Goal: Information Seeking & Learning: Learn about a topic

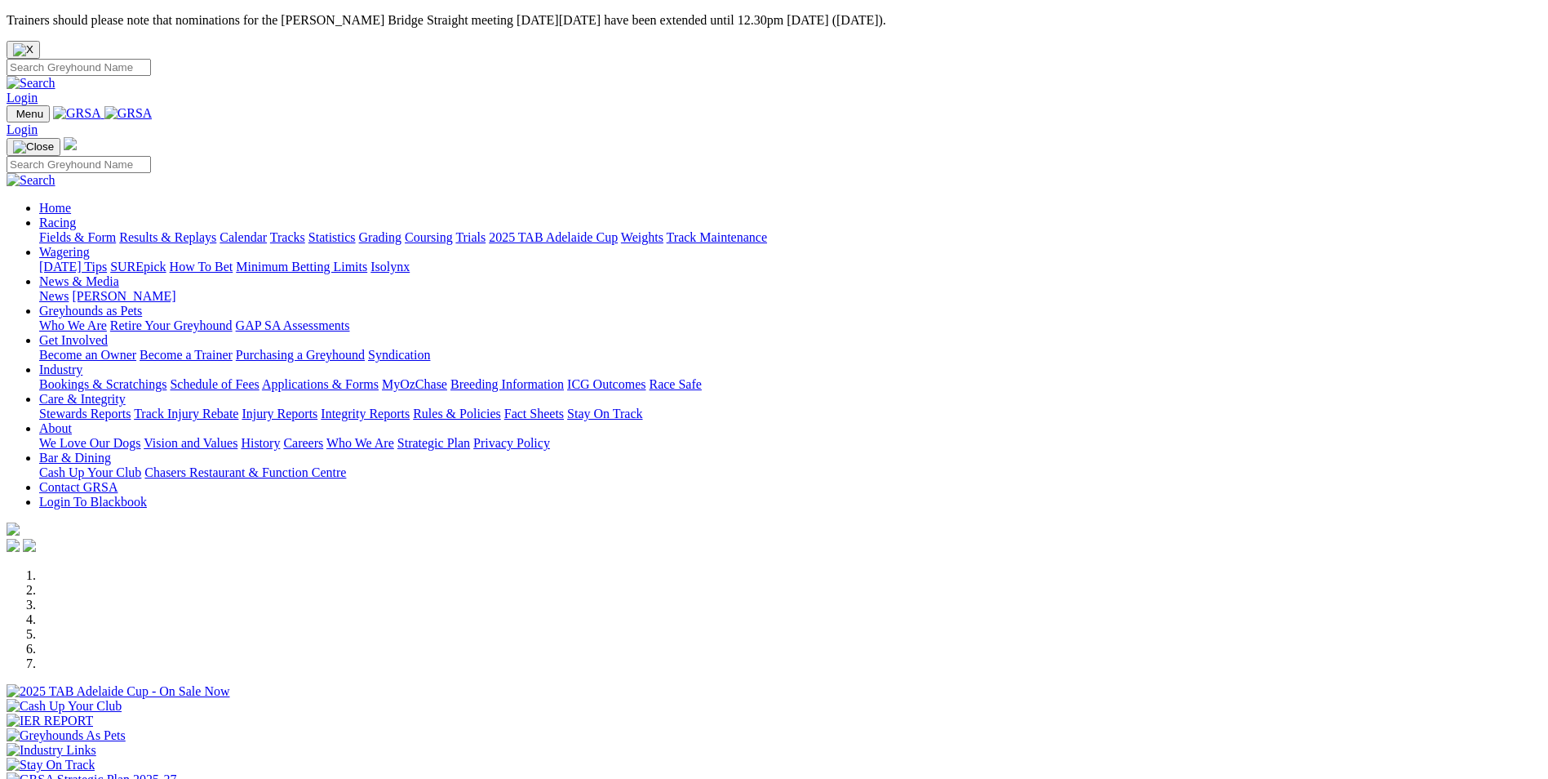
click at [76, 215] on link "Racing" at bounding box center [57, 222] width 37 height 14
drag, startPoint x: 90, startPoint y: 216, endPoint x: 97, endPoint y: 212, distance: 8.4
click at [93, 568] on div "Previous Next" at bounding box center [774, 685] width 1535 height 235
click at [216, 230] on link "Results & Replays" at bounding box center [167, 237] width 97 height 14
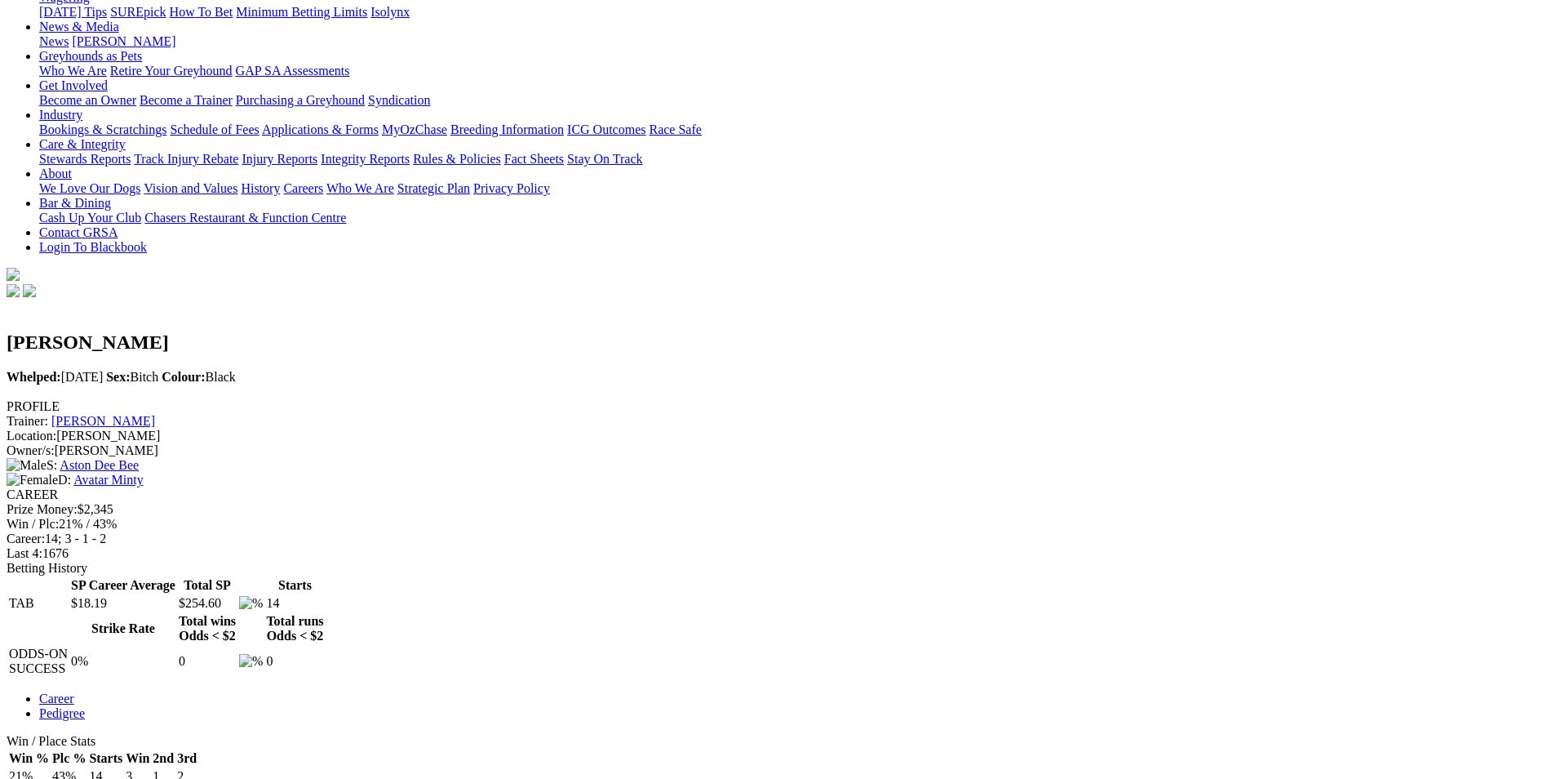
scroll to position [326, 0]
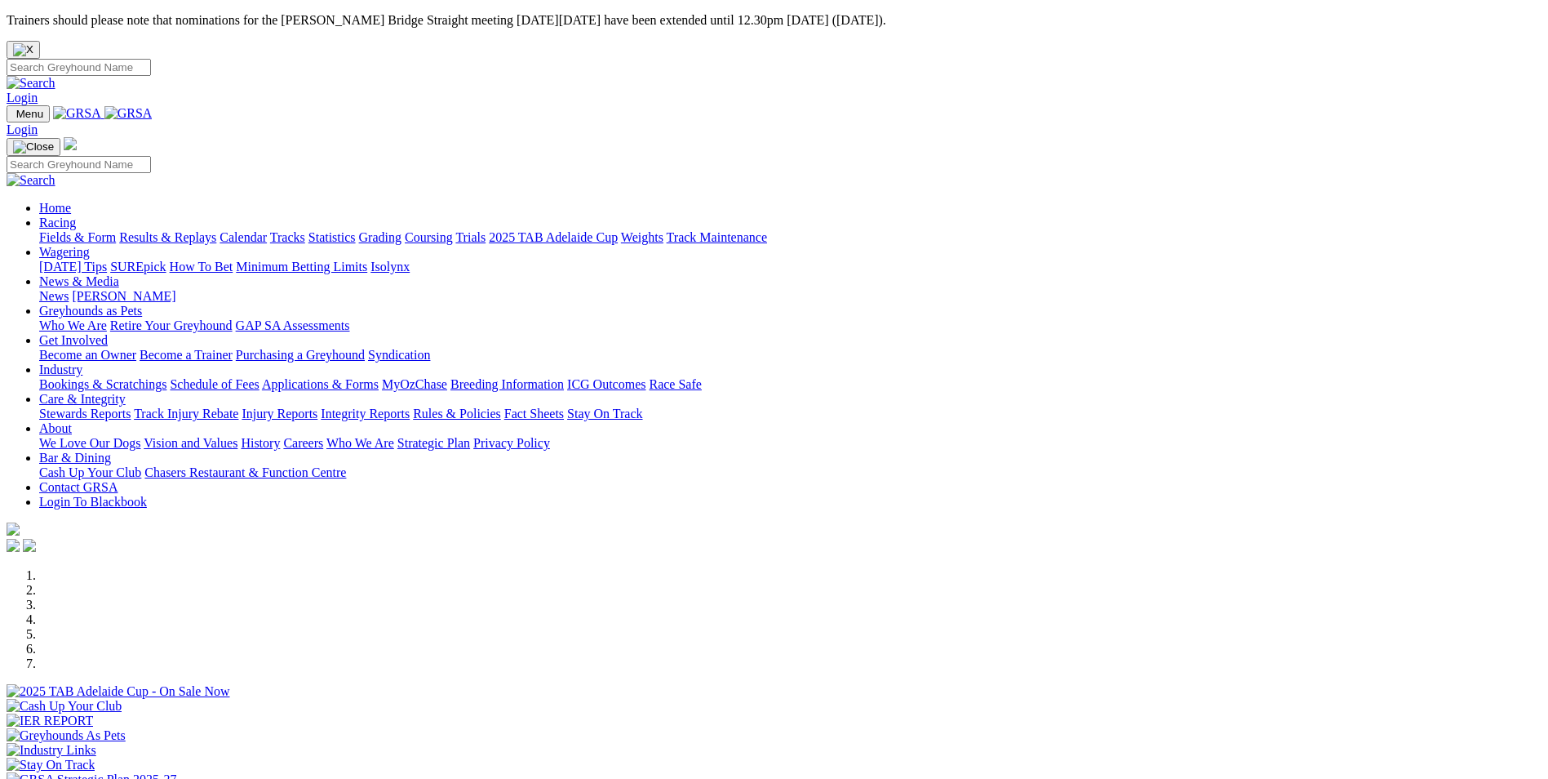
scroll to position [408, 0]
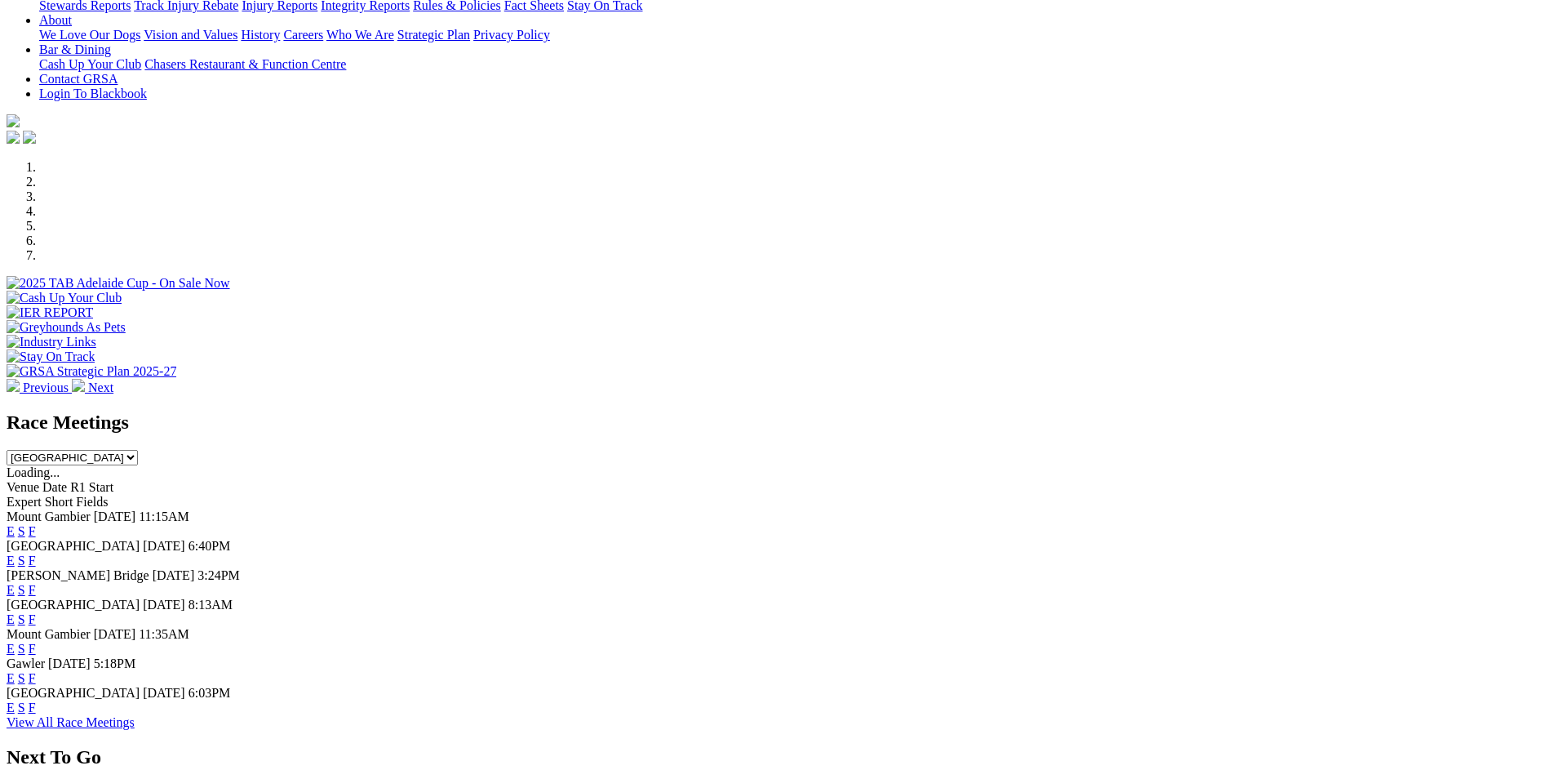
click at [36, 642] on link "F" at bounding box center [32, 649] width 7 height 14
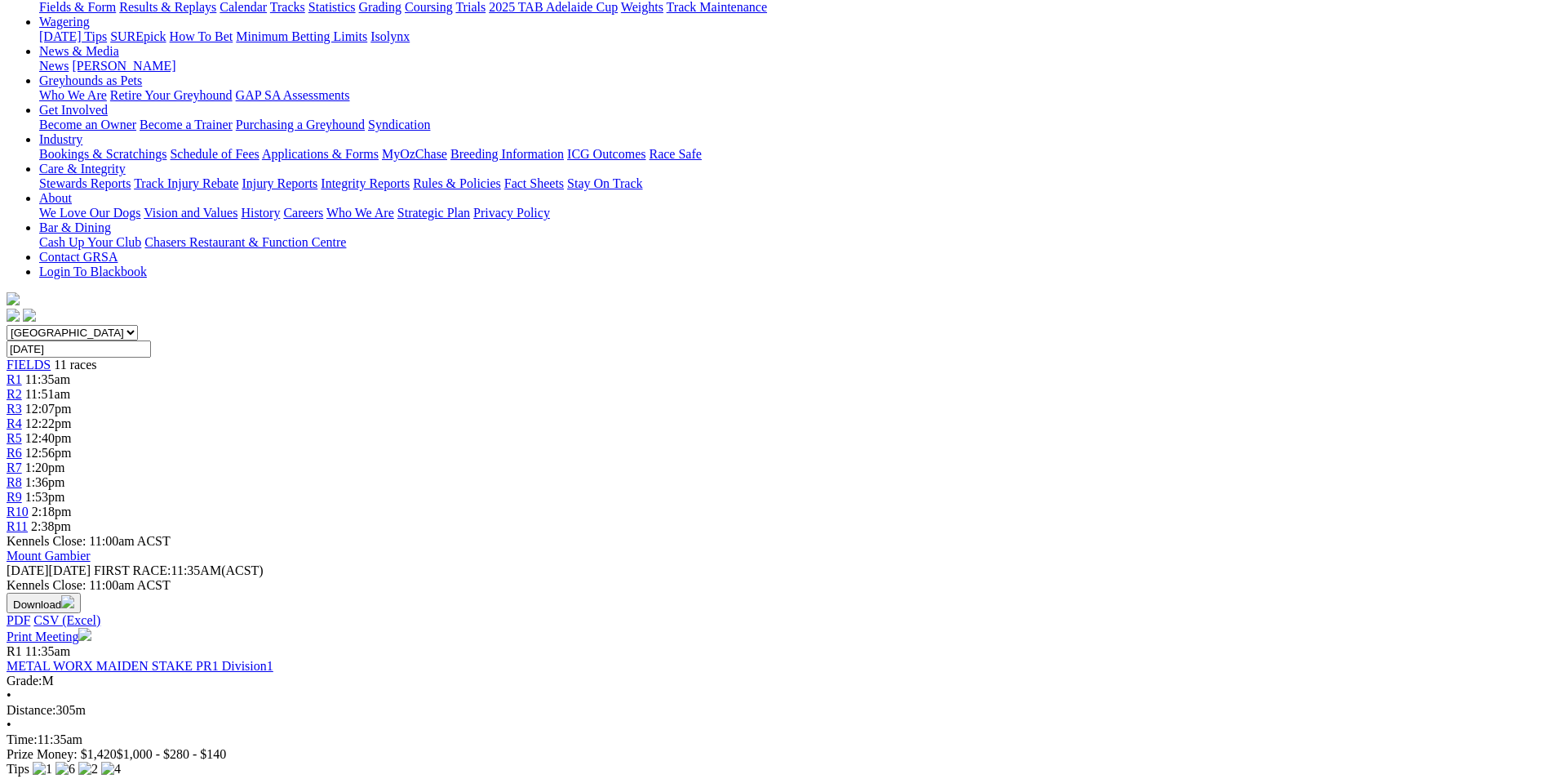
scroll to position [408, 0]
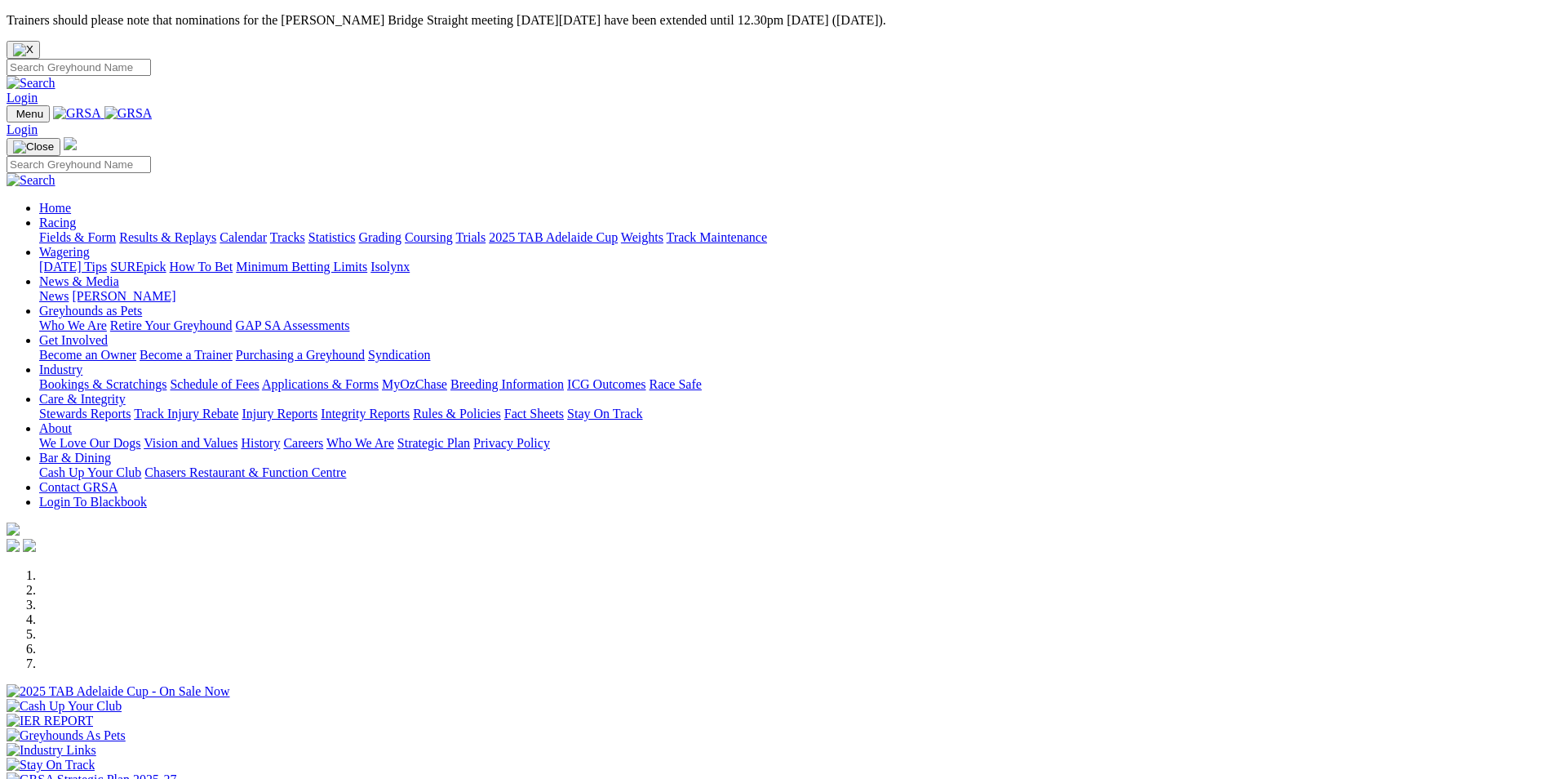
scroll to position [408, 0]
